Goal: Transaction & Acquisition: Subscribe to service/newsletter

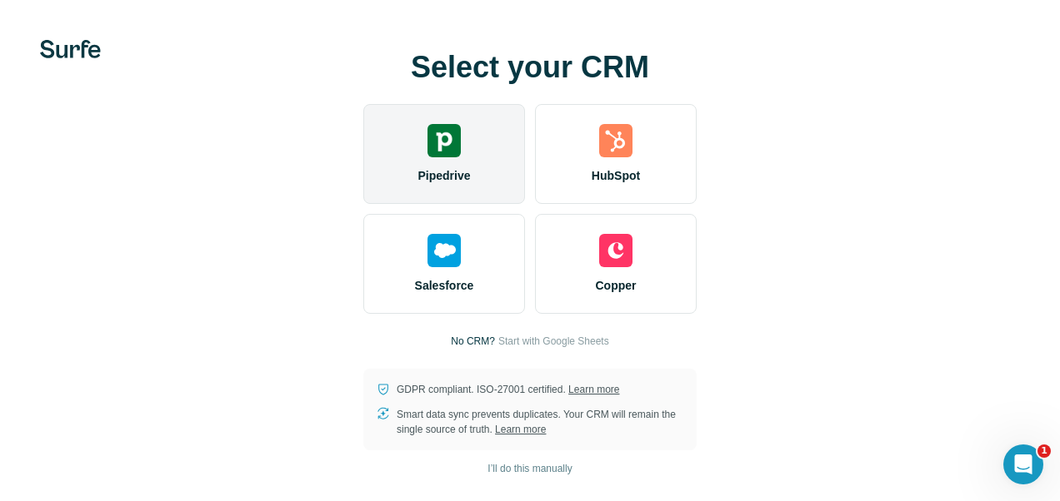
click at [469, 143] on div "Pipedrive" at bounding box center [444, 154] width 162 height 100
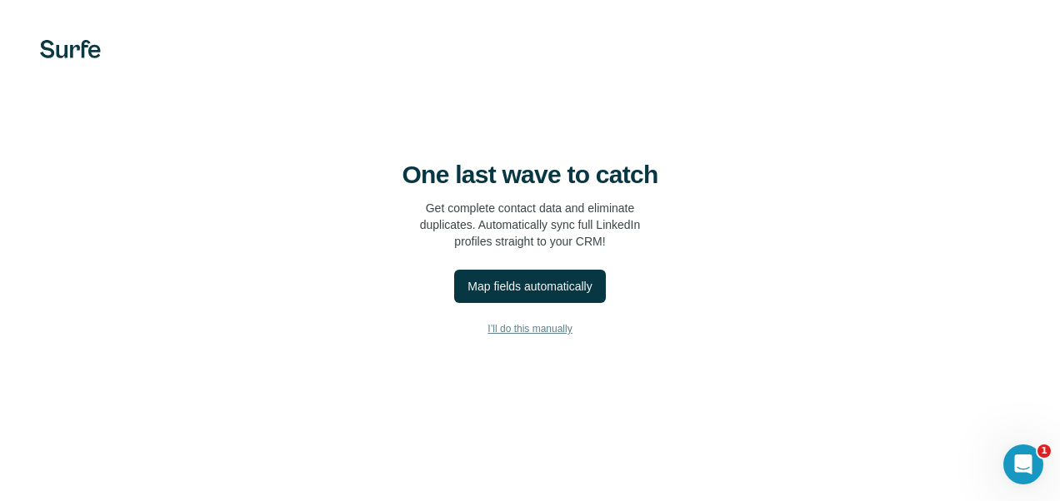
click at [508, 328] on span "I’ll do this manually" at bounding box center [529, 329] width 84 height 15
